Goal: Ask a question: Seek information or help from site administrators or community

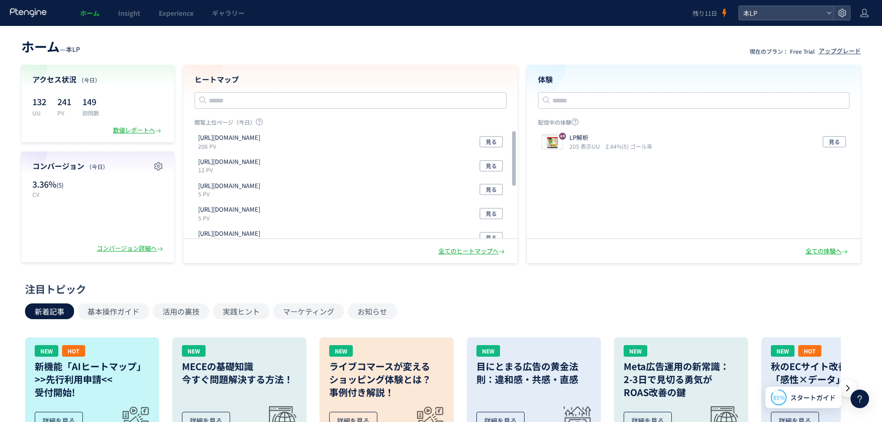
scroll to position [2071, 0]
click at [861, 400] on icon at bounding box center [860, 398] width 11 height 11
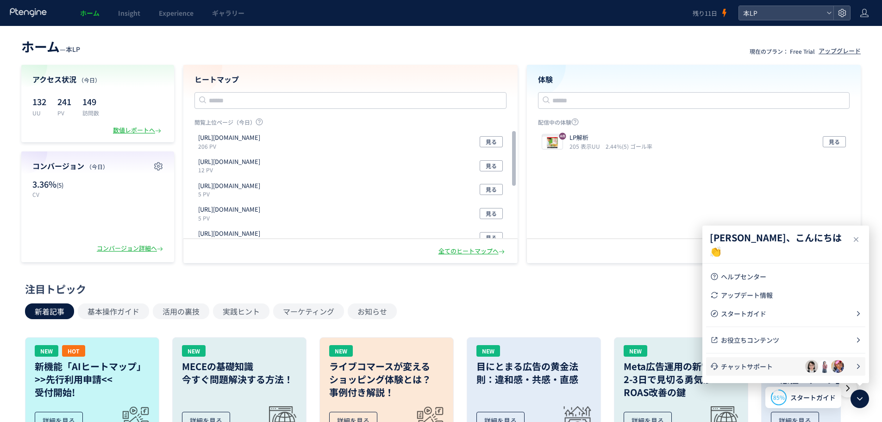
click at [777, 365] on span "チャットサポート" at bounding box center [763, 366] width 84 height 9
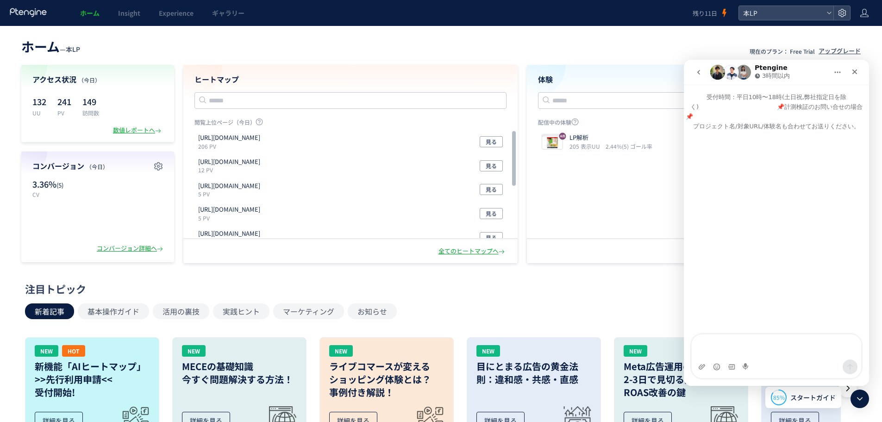
drag, startPoint x: 700, startPoint y: 74, endPoint x: 706, endPoint y: 80, distance: 8.5
click at [700, 74] on icon "go back" at bounding box center [699, 72] width 3 height 5
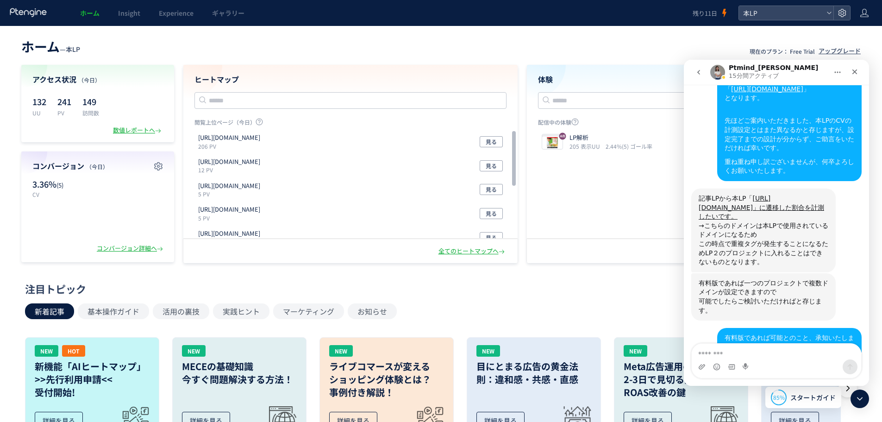
scroll to position [2025, 0]
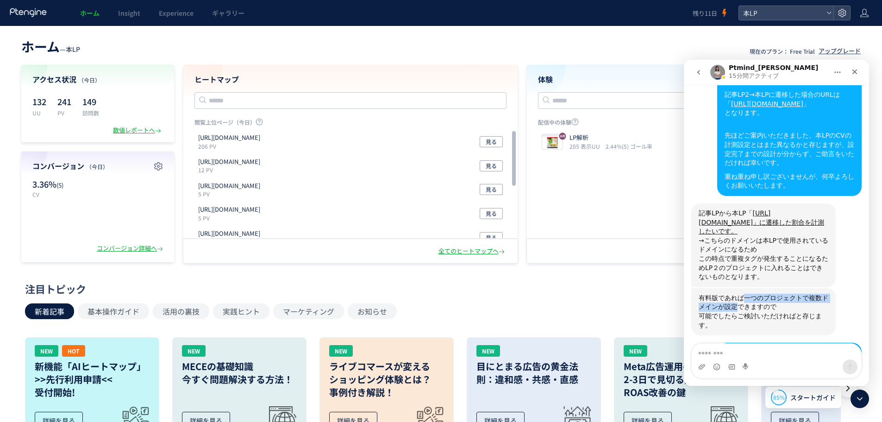
drag, startPoint x: 741, startPoint y: 220, endPoint x: 714, endPoint y: 230, distance: 28.7
click at [714, 294] on div "有料版であれば一つのプロジェクトで複数ドメインが設定できますので" at bounding box center [764, 303] width 130 height 18
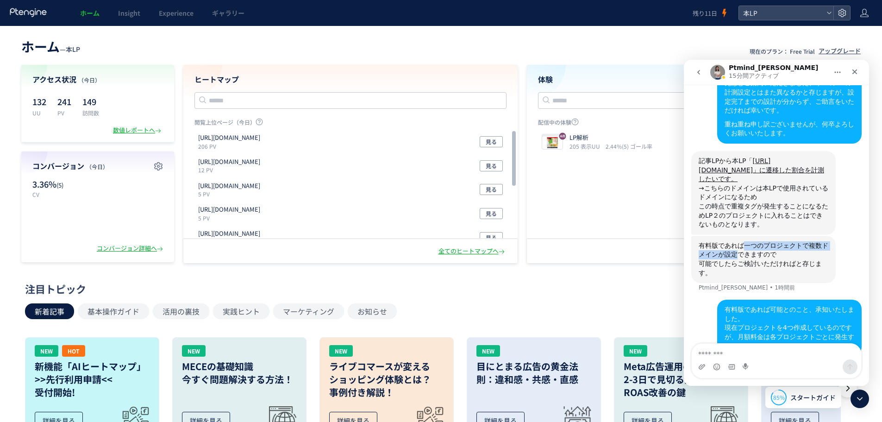
scroll to position [2080, 0]
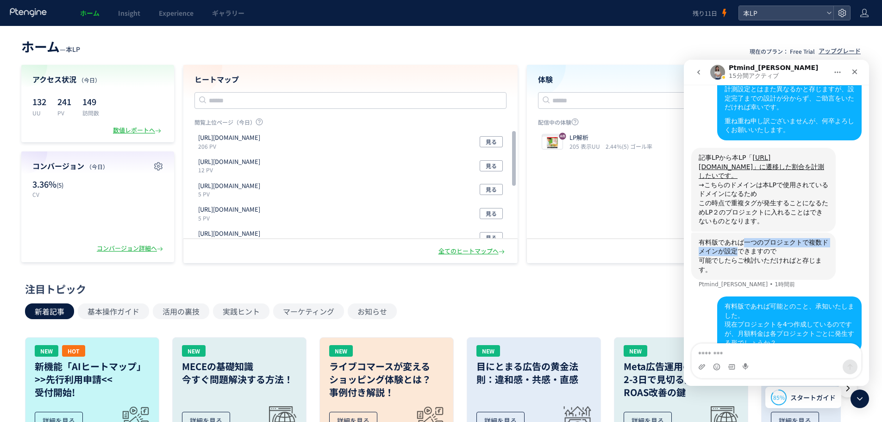
copy div "一つのプロジェクトで複数ドメインが設定"
click at [833, 296] on div "有料版であれば可能とのこと、承知いたしました。 現在プロジェクトを4つ作成しているのですが、月額料金は各プロジェクトごとに発生する形でしょうか？ 柴田 • 1…" at bounding box center [777, 328] width 170 height 64
drag, startPoint x: 701, startPoint y: 166, endPoint x: 825, endPoint y: 168, distance: 124.6
click at [825, 238] on div "有料版であれば一つのプロジェクトで複数ドメインが設定できますので" at bounding box center [764, 247] width 130 height 18
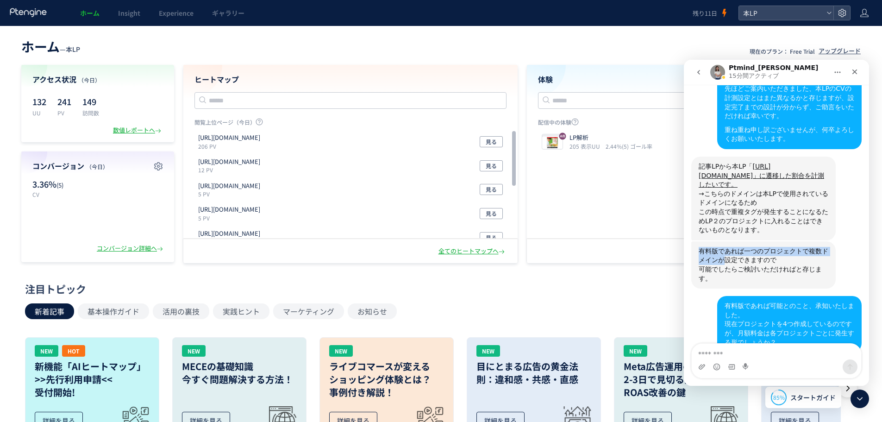
scroll to position [2071, 0]
copy div "有料版であれば一つのプロジェクトで複数ドメインが"
click at [723, 247] on div "有料版であれば一つのプロジェクトで複数ドメインが設定できますので" at bounding box center [764, 256] width 130 height 18
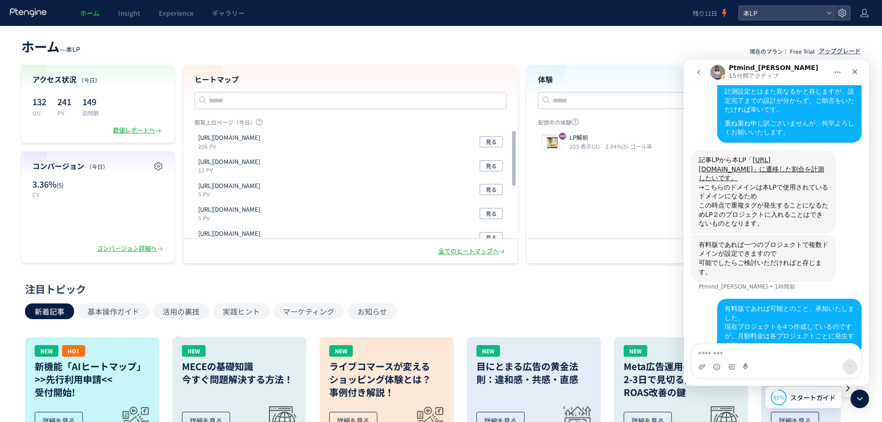
scroll to position [2080, 0]
drag, startPoint x: 700, startPoint y: 163, endPoint x: 751, endPoint y: 168, distance: 51.2
click at [751, 238] on div "有料版であれば一つのプロジェクトで複数ドメインが設定できますので" at bounding box center [764, 247] width 130 height 18
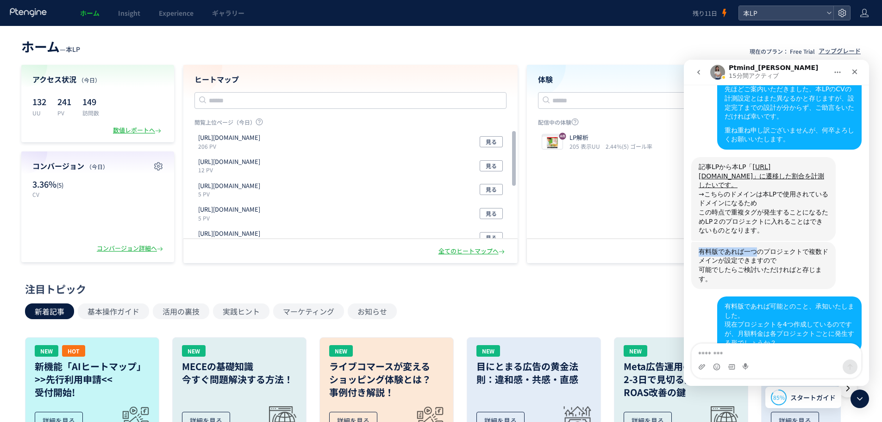
scroll to position [2071, 0]
click at [824, 242] on div "有料版であれば一つのプロジェクトで複数ドメインが設定できますので 可能でしたらご検討いただければと存じます。 Ptmind_伊東 • 1時間前" at bounding box center [764, 265] width 145 height 47
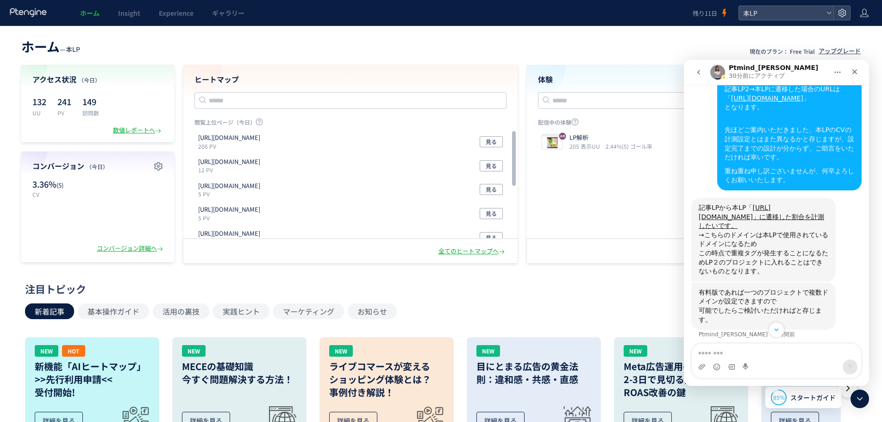
scroll to position [2080, 0]
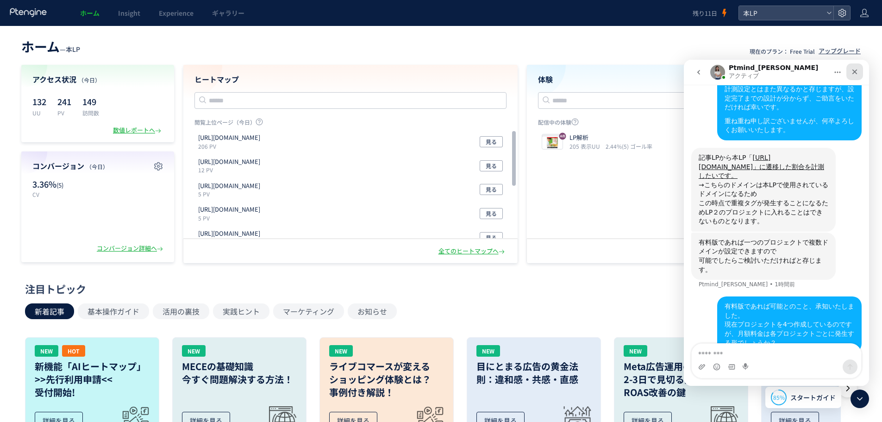
click at [855, 67] on div "クローズ" at bounding box center [855, 71] width 17 height 17
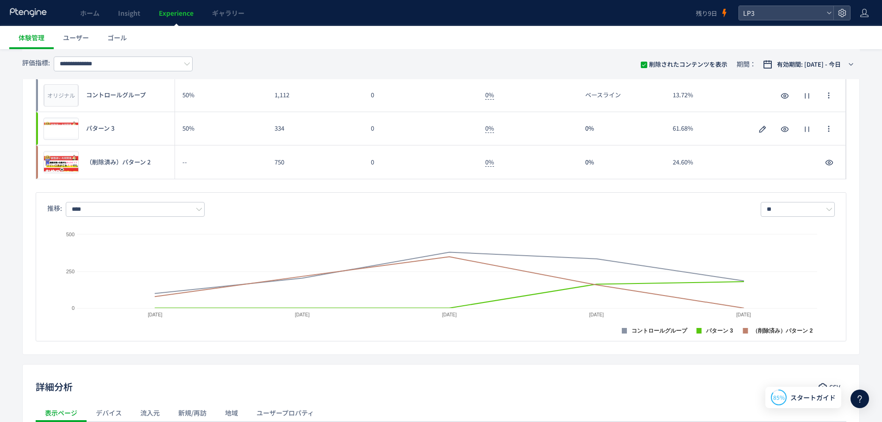
scroll to position [1, 0]
click at [826, 14] on div "LP3" at bounding box center [786, 13] width 94 height 14
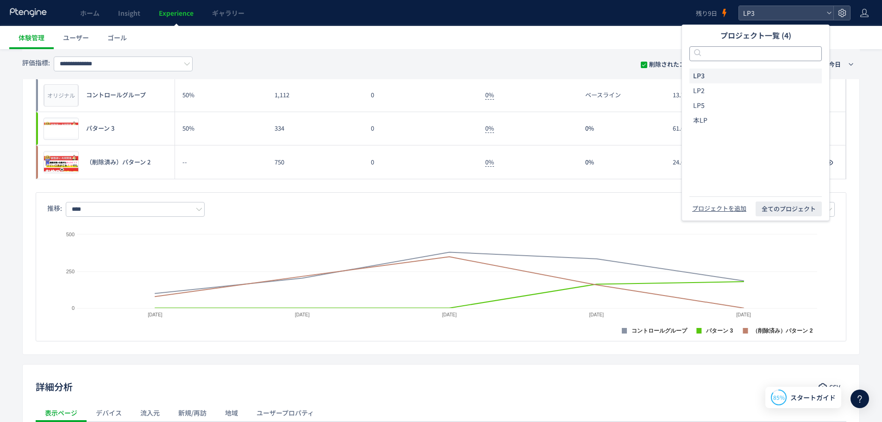
drag, startPoint x: 745, startPoint y: 94, endPoint x: 772, endPoint y: 47, distance: 54.6
click at [744, 94] on li "LP2" at bounding box center [756, 90] width 132 height 15
